Goal: Navigation & Orientation: Find specific page/section

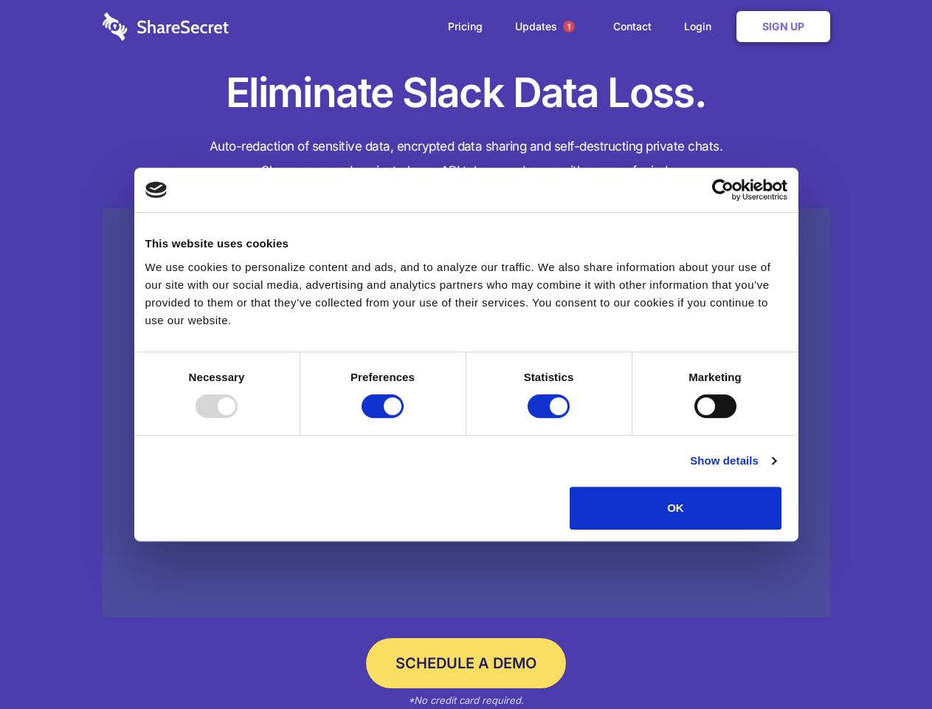
click at [238, 418] on div at bounding box center [217, 406] width 42 height 24
click at [404, 418] on input "Preferences" at bounding box center [383, 406] width 42 height 24
checkbox input "false"
click at [551, 418] on input "Statistics" at bounding box center [549, 406] width 42 height 24
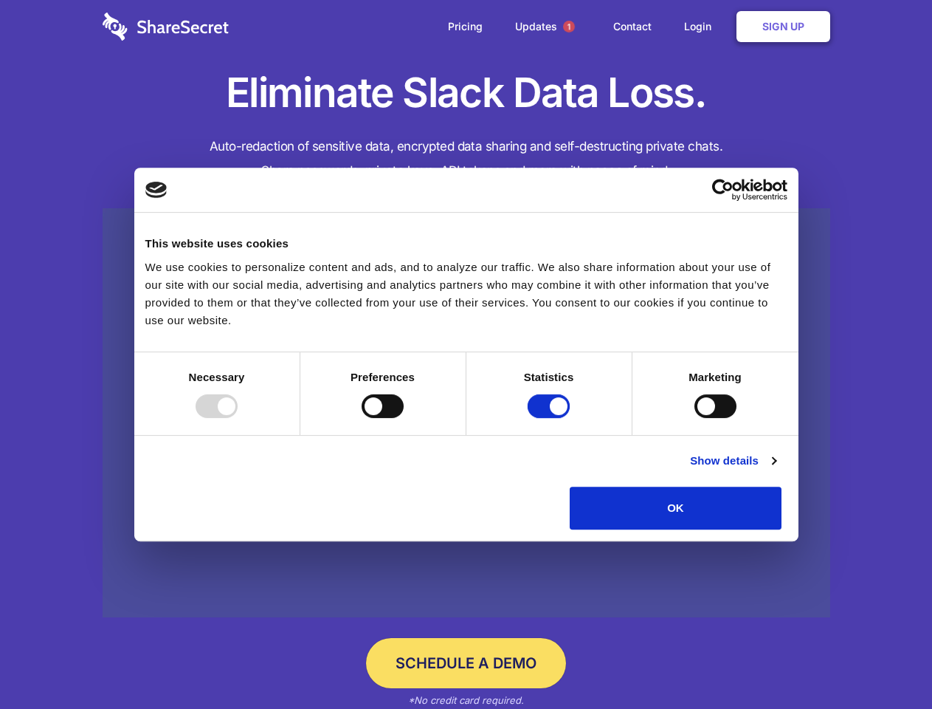
checkbox input "false"
click at [695, 418] on input "Marketing" at bounding box center [716, 406] width 42 height 24
checkbox input "true"
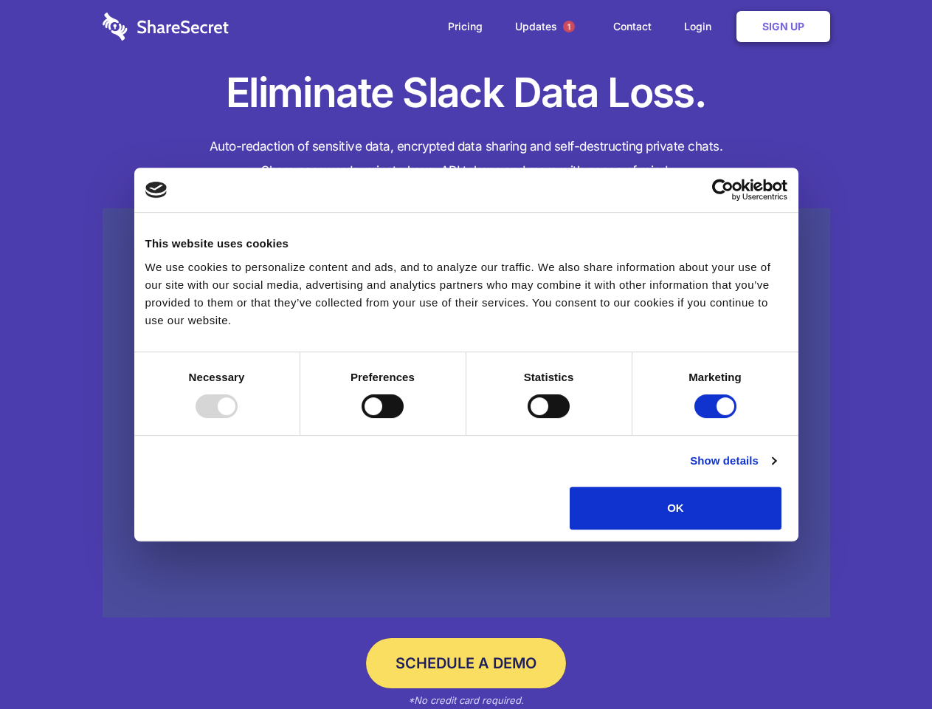
click at [776, 469] on link "Show details" at bounding box center [733, 461] width 86 height 18
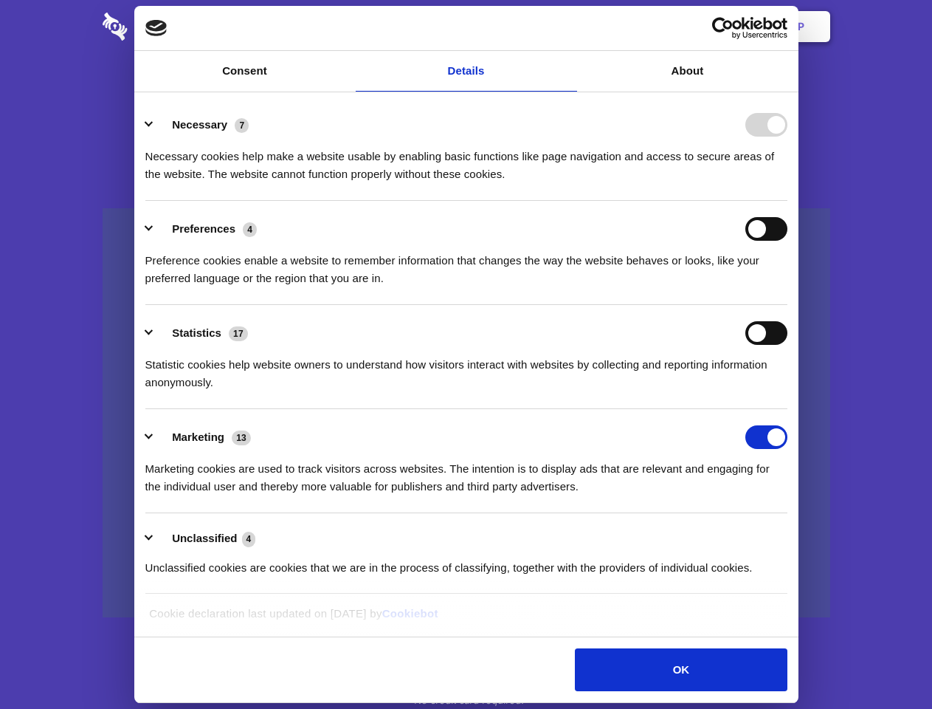
click at [788, 201] on li "Necessary 7 Necessary cookies help make a website usable by enabling basic func…" at bounding box center [466, 149] width 642 height 104
click at [568, 27] on span "1" at bounding box center [569, 27] width 12 height 12
